Goal: Find specific page/section

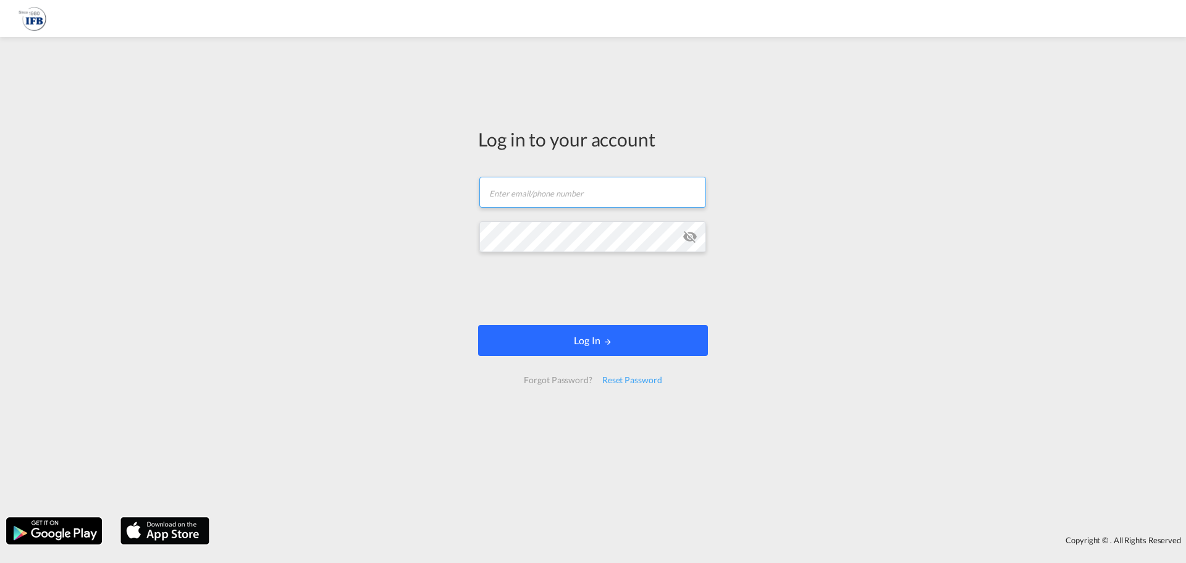
type input "[PERSON_NAME][EMAIL_ADDRESS][PERSON_NAME][DOMAIN_NAME]"
click at [602, 342] on button "Log In" at bounding box center [593, 340] width 230 height 31
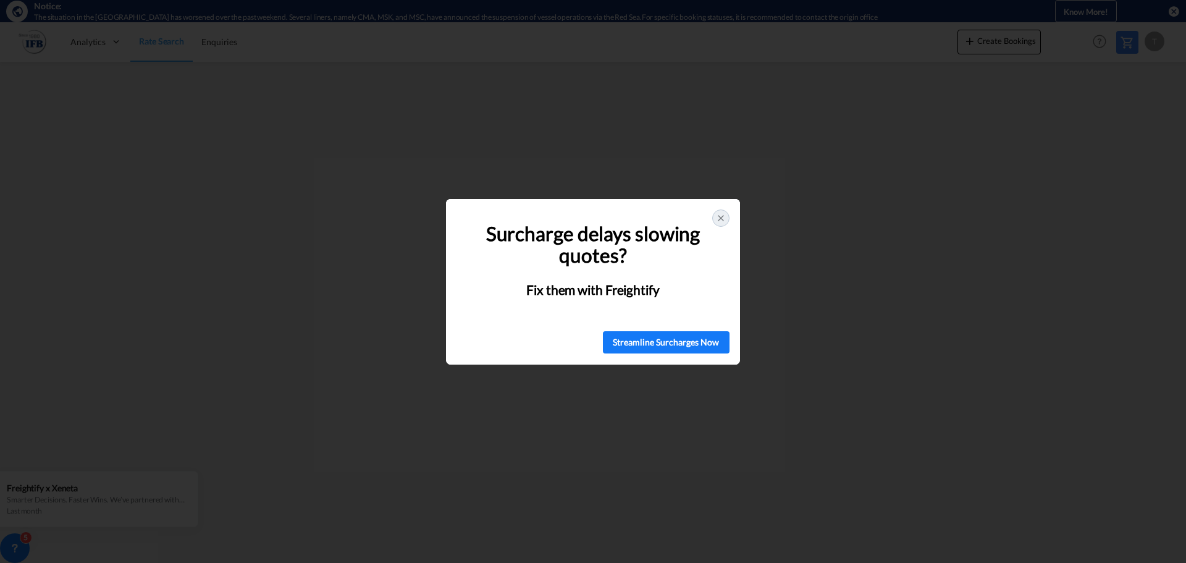
click at [722, 216] on icon at bounding box center [721, 218] width 10 height 10
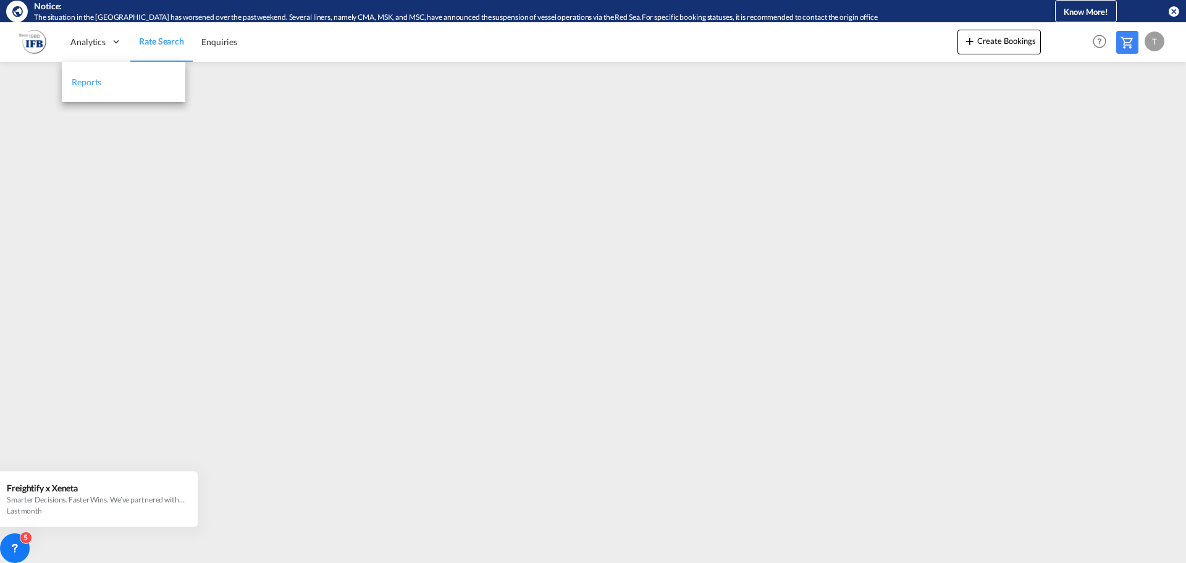
click at [78, 82] on span "Reports" at bounding box center [87, 82] width 30 height 11
click at [89, 323] on md-content "Analytics Reports Rate Search Enquiries Create Bookings Help Resources Product …" at bounding box center [593, 292] width 1186 height 541
